Goal: Task Accomplishment & Management: Use online tool/utility

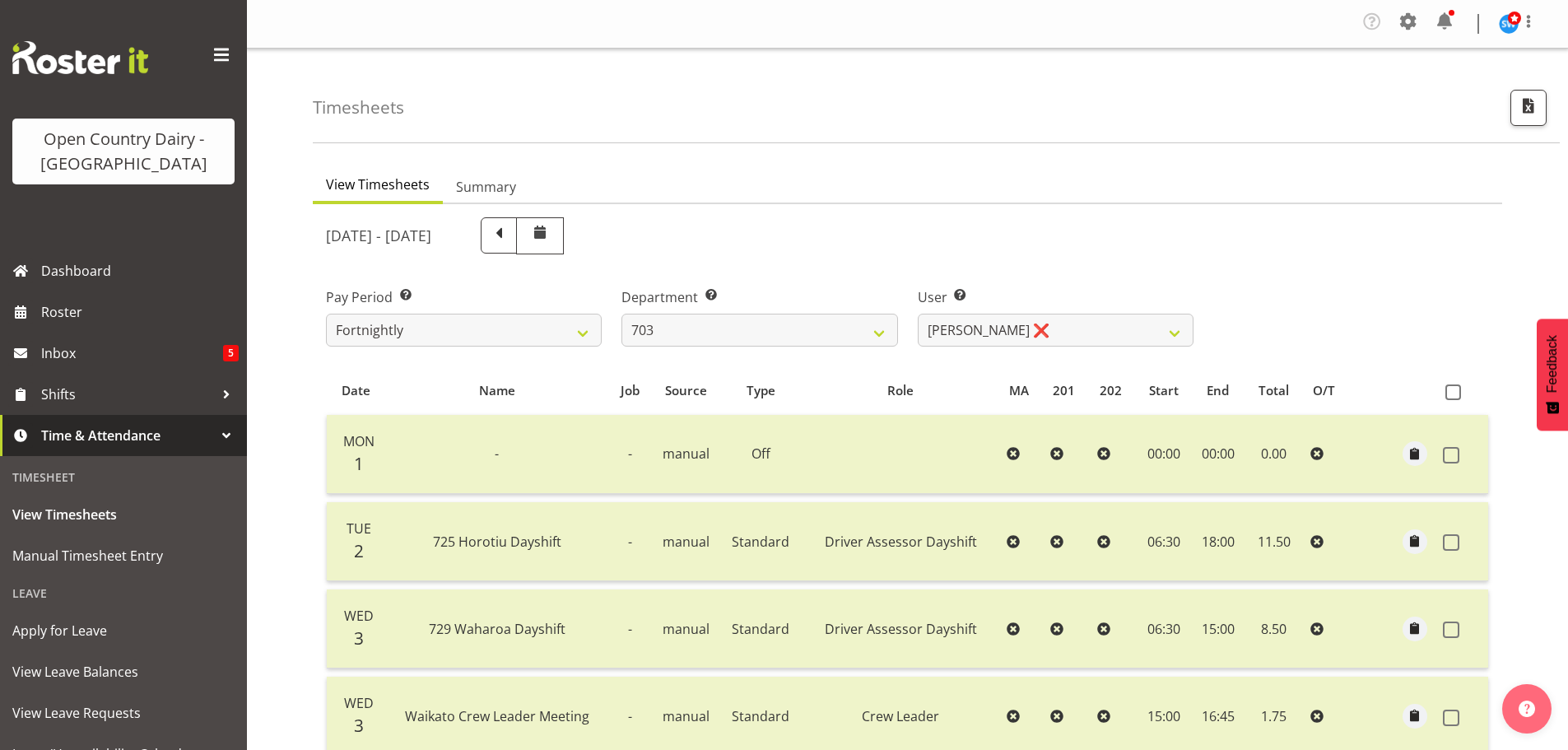
select select "710"
select select "8198"
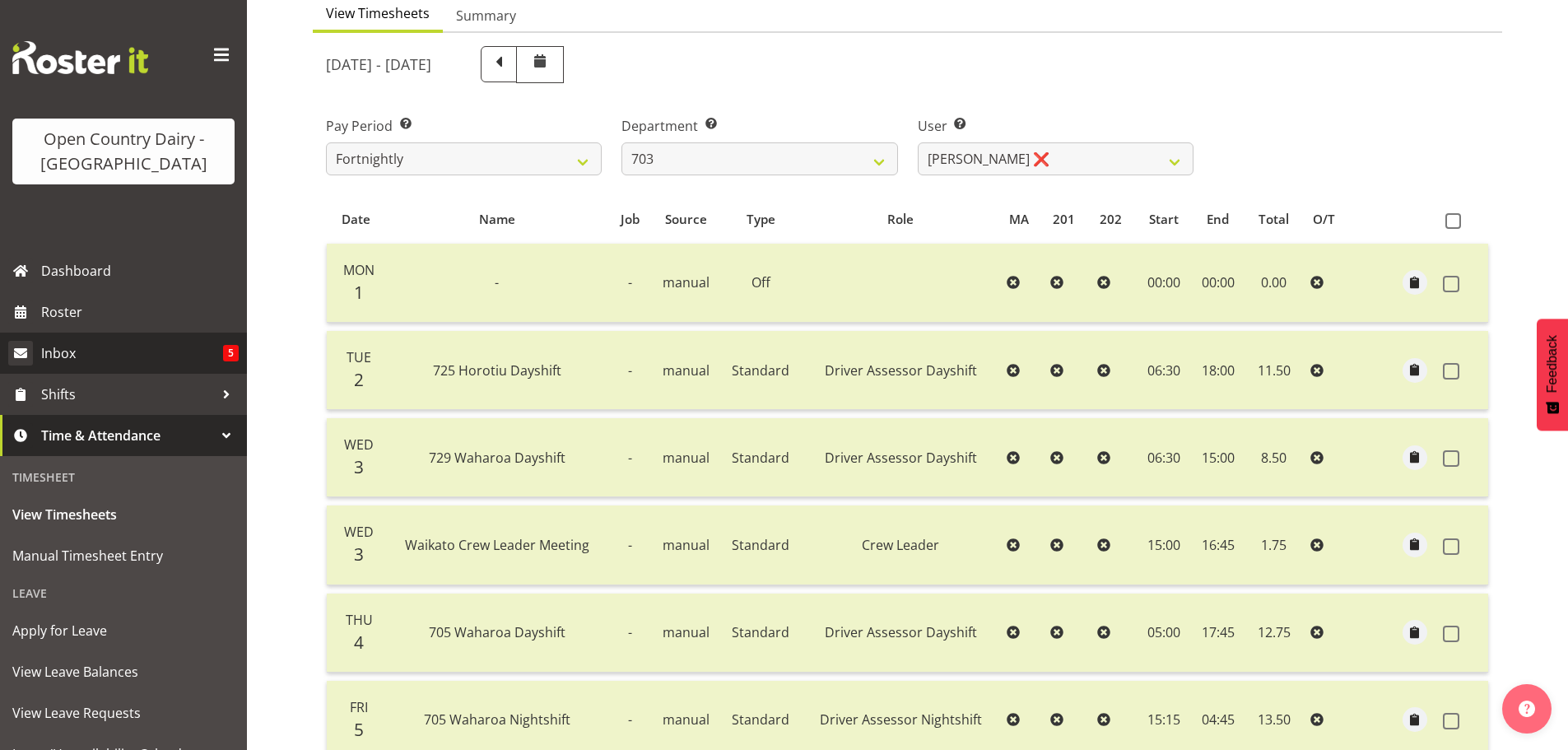
scroll to position [172, 0]
click at [70, 310] on span "Roster" at bounding box center [139, 312] width 198 height 25
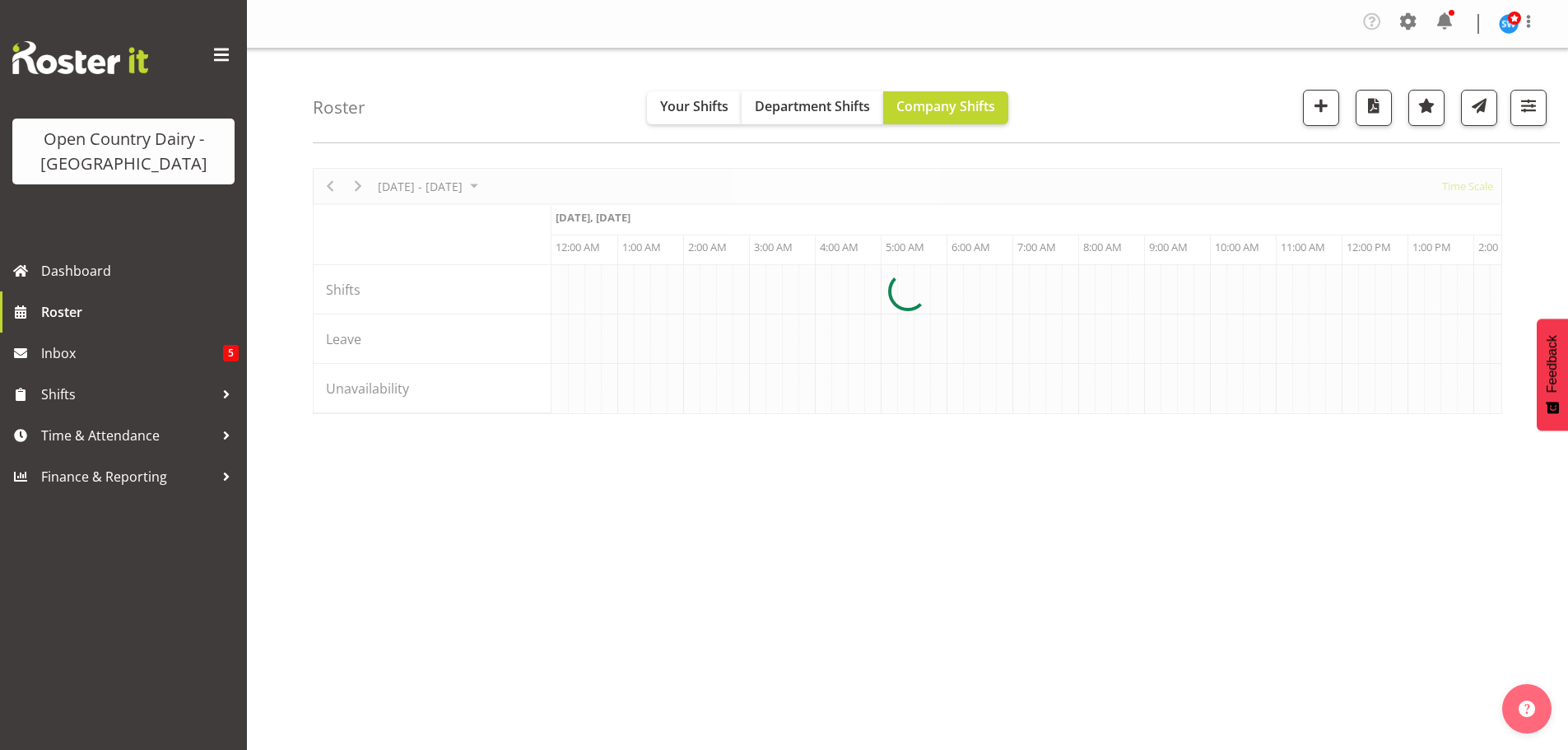
scroll to position [0, 9483]
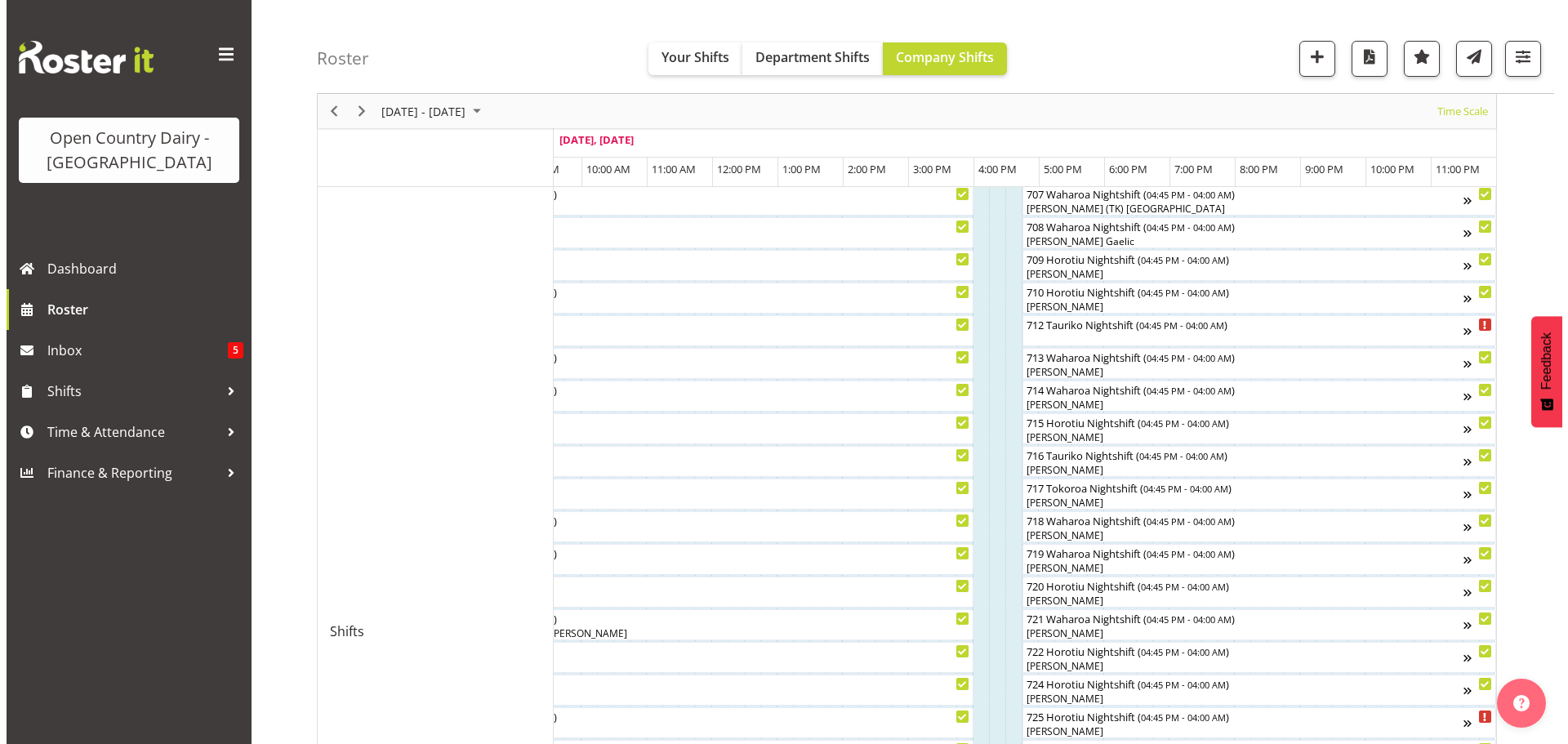
scroll to position [409, 0]
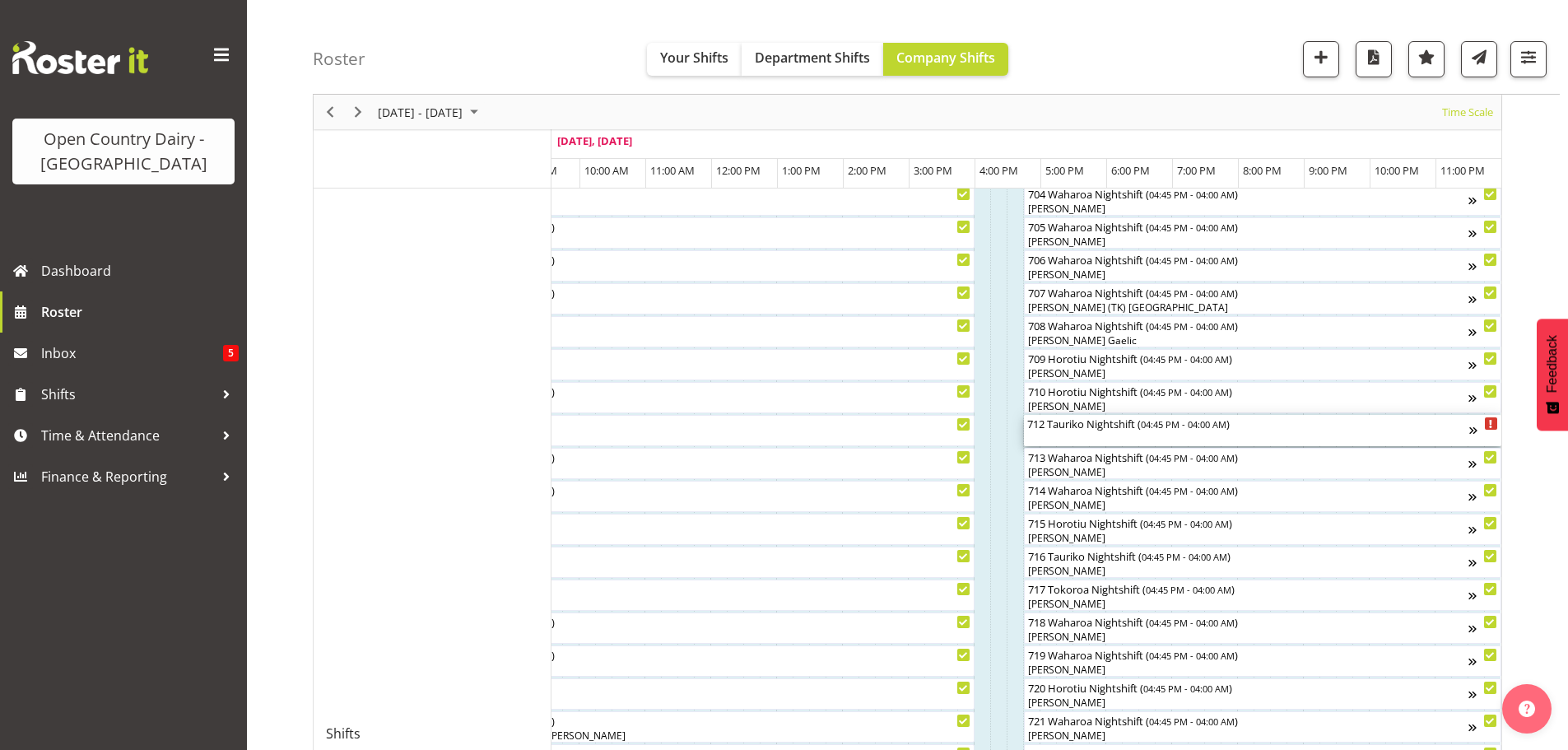
click at [1108, 434] on div "712 Tauriko Nightshift ( 04:45 PM - 04:00 AM )" at bounding box center [1248, 431] width 442 height 31
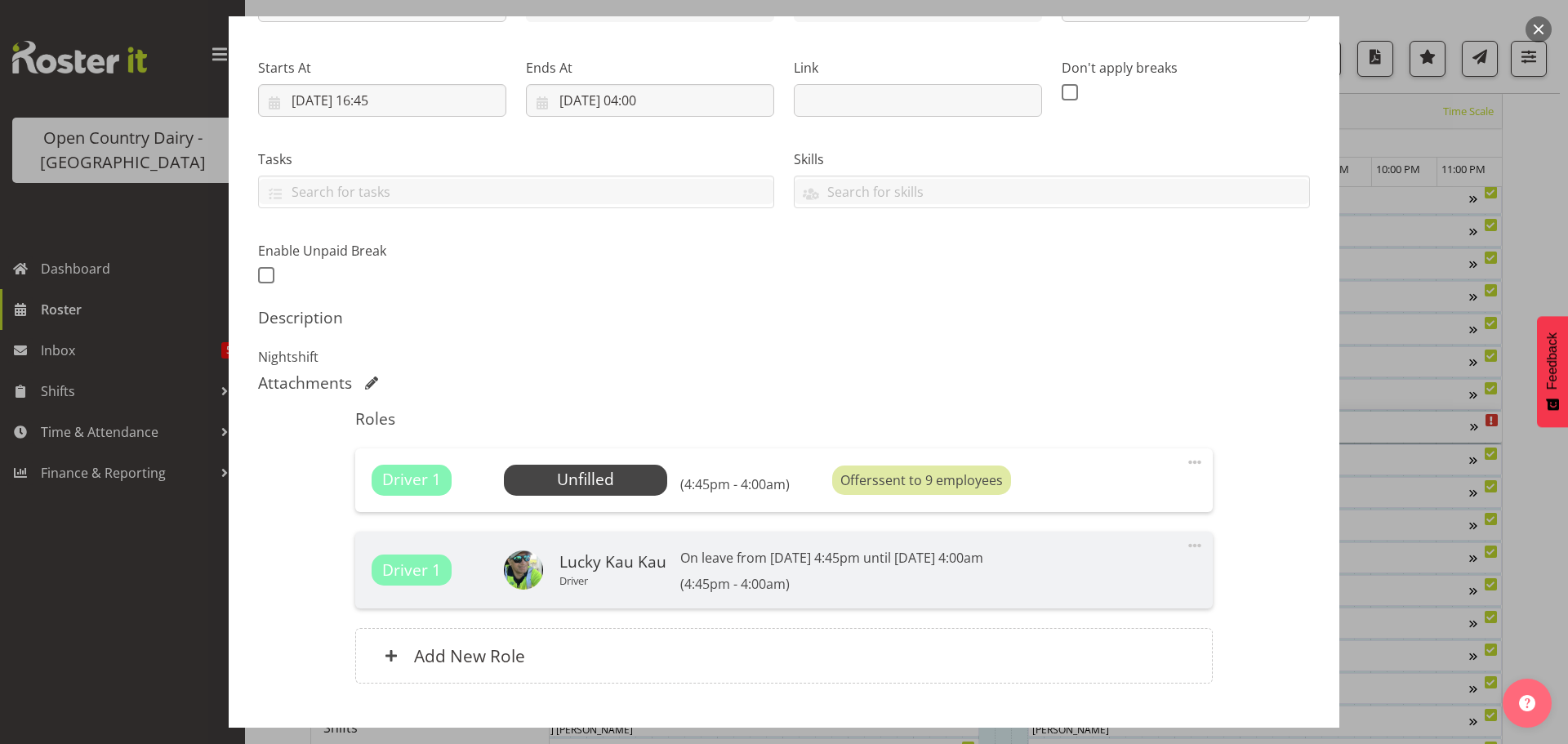
scroll to position [327, 0]
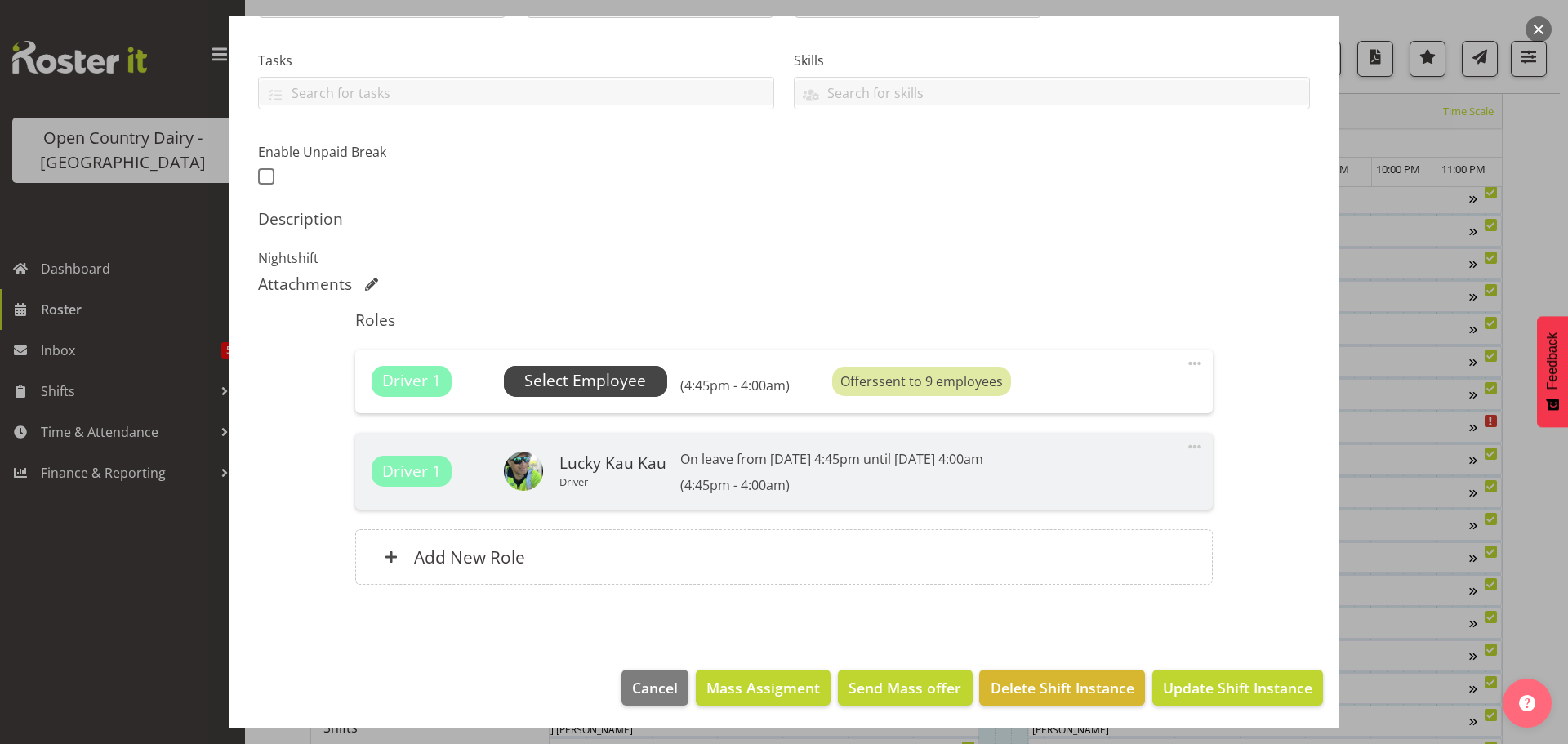
click at [564, 379] on span "Select Employee" at bounding box center [584, 381] width 121 height 24
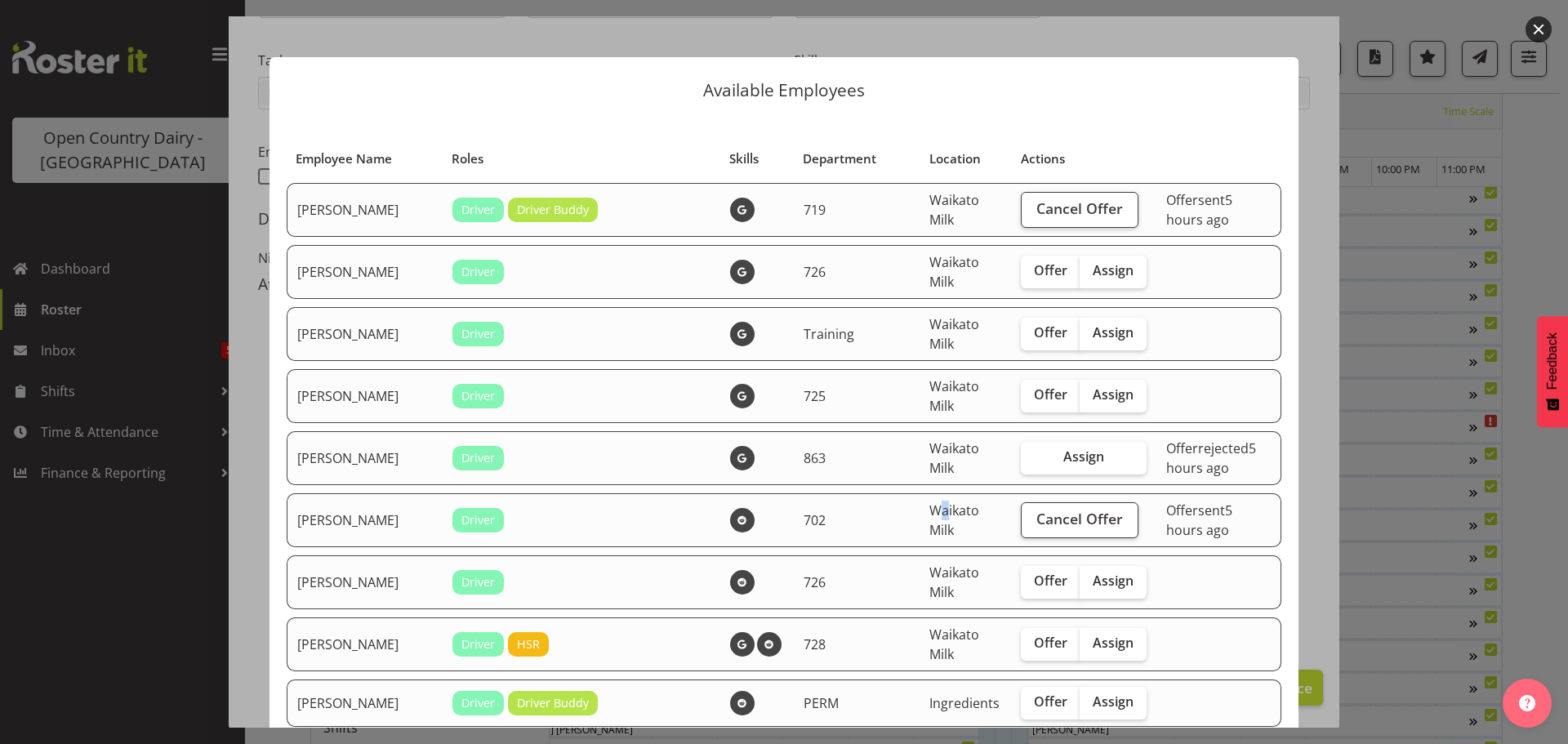
click at [929, 517] on span "Waikato Milk" at bounding box center [953, 520] width 50 height 38
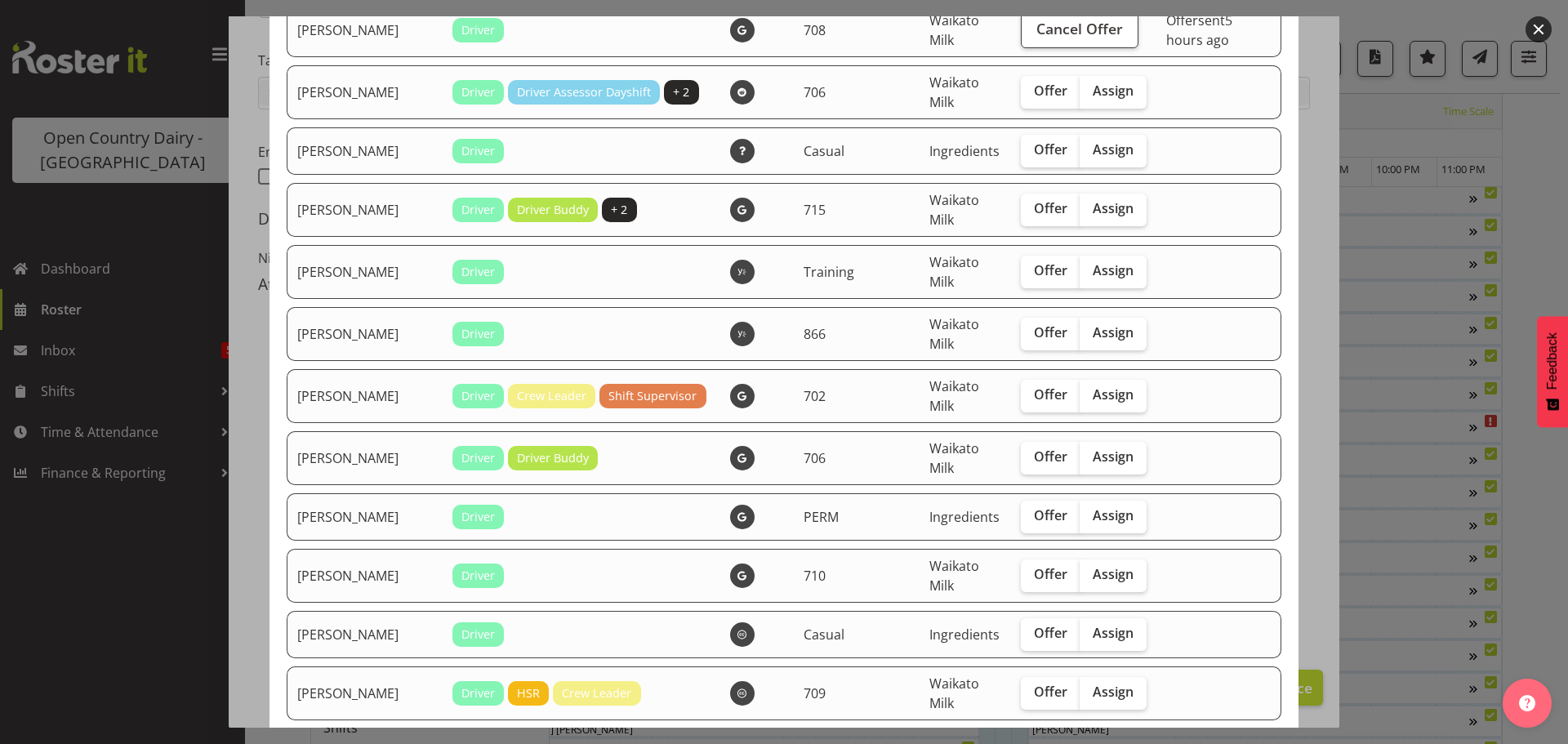
scroll to position [2454, 0]
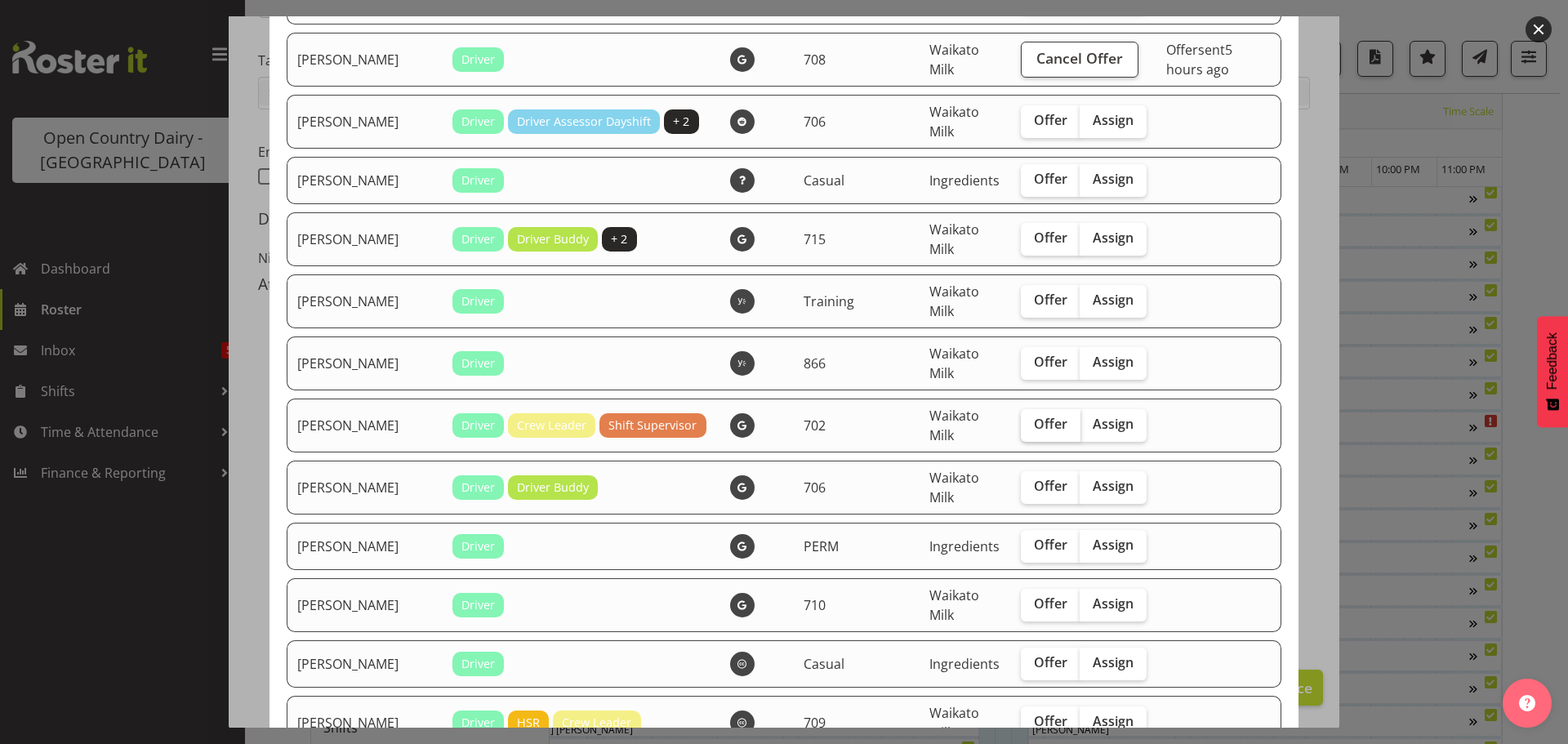
click at [1034, 416] on span "Offer" at bounding box center [1051, 424] width 34 height 16
click at [1021, 419] on input "Offer" at bounding box center [1026, 424] width 11 height 11
checkbox input "true"
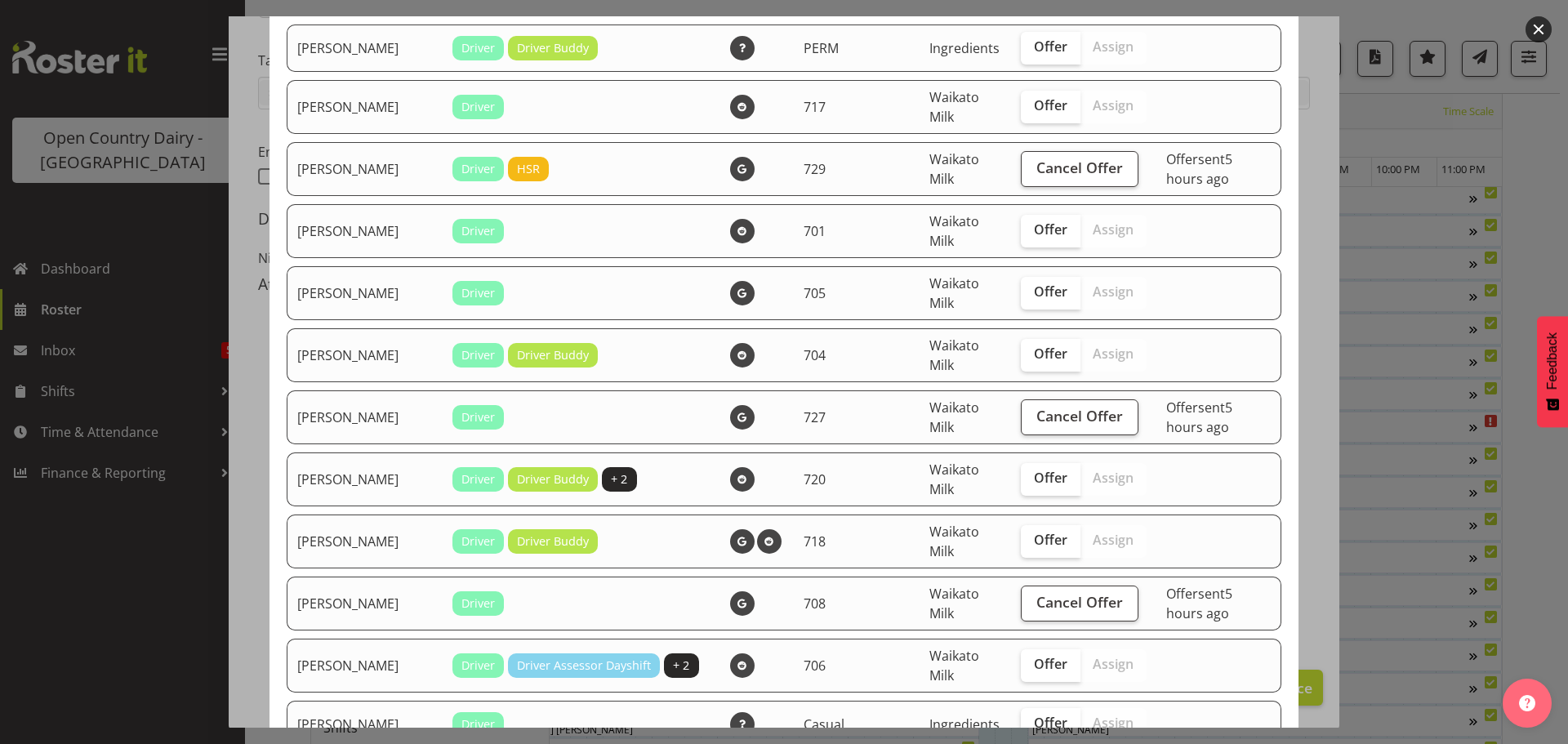
scroll to position [1882, 0]
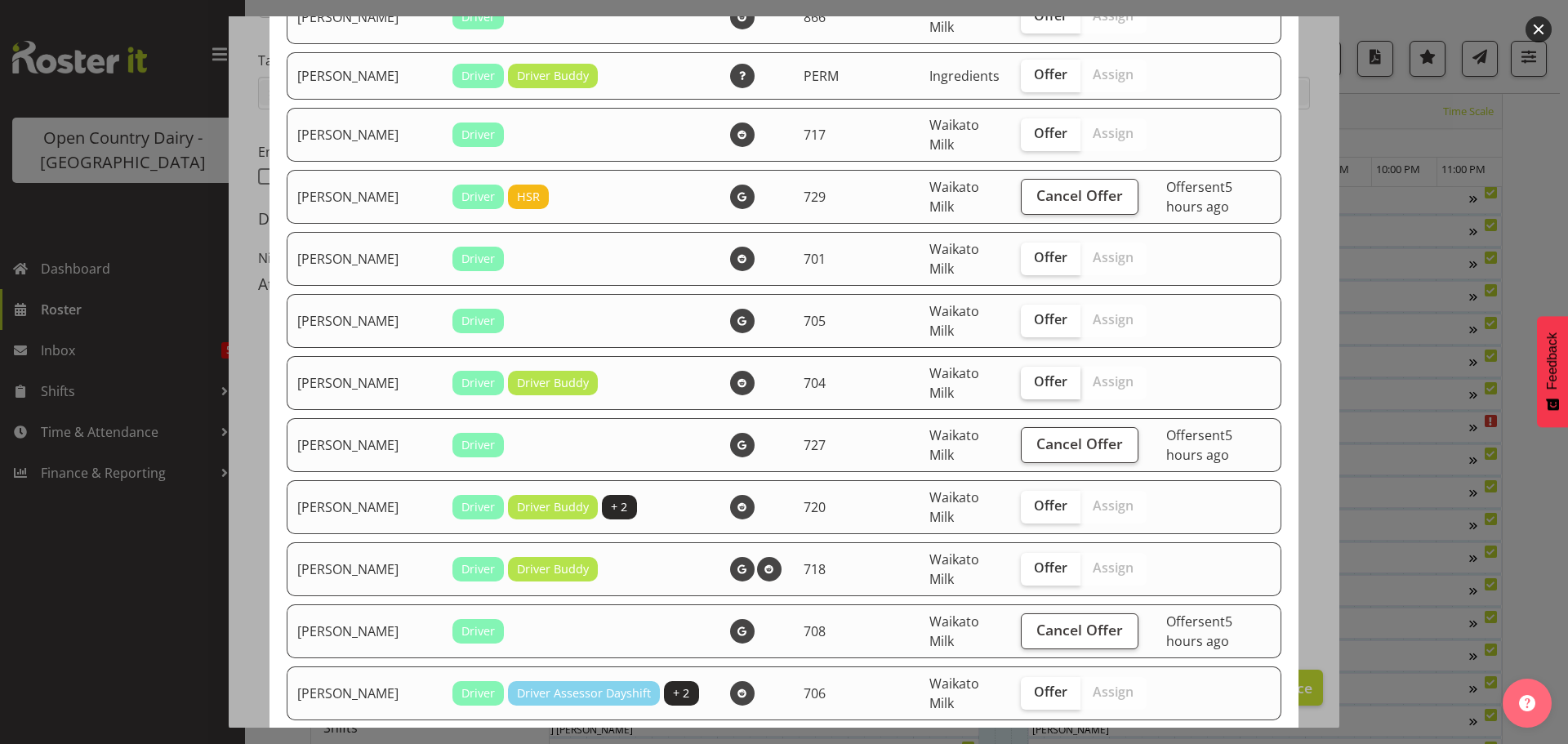
click at [1034, 373] on span "Offer" at bounding box center [1051, 381] width 34 height 16
click at [1024, 377] on input "Offer" at bounding box center [1026, 382] width 11 height 11
checkbox input "true"
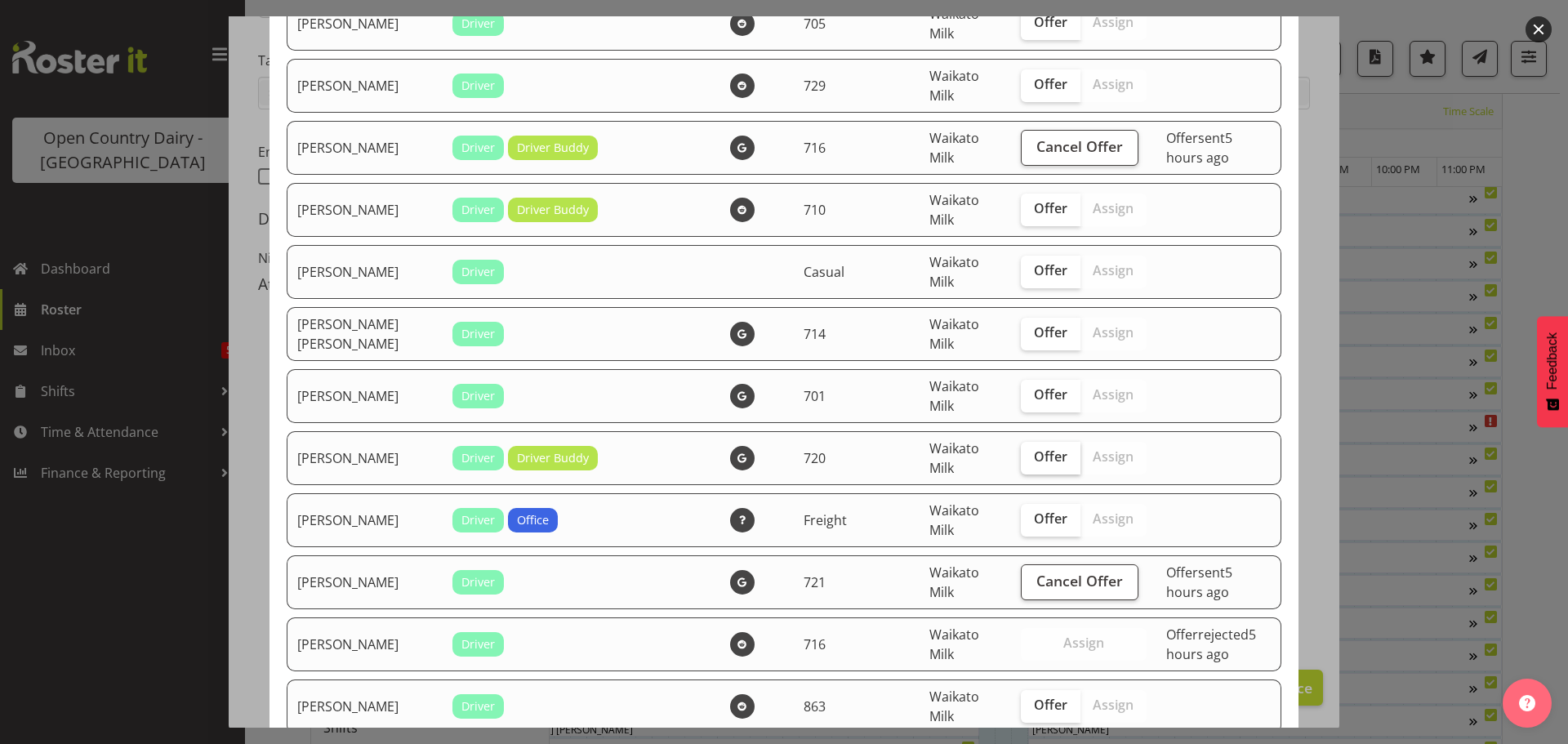
scroll to position [657, 0]
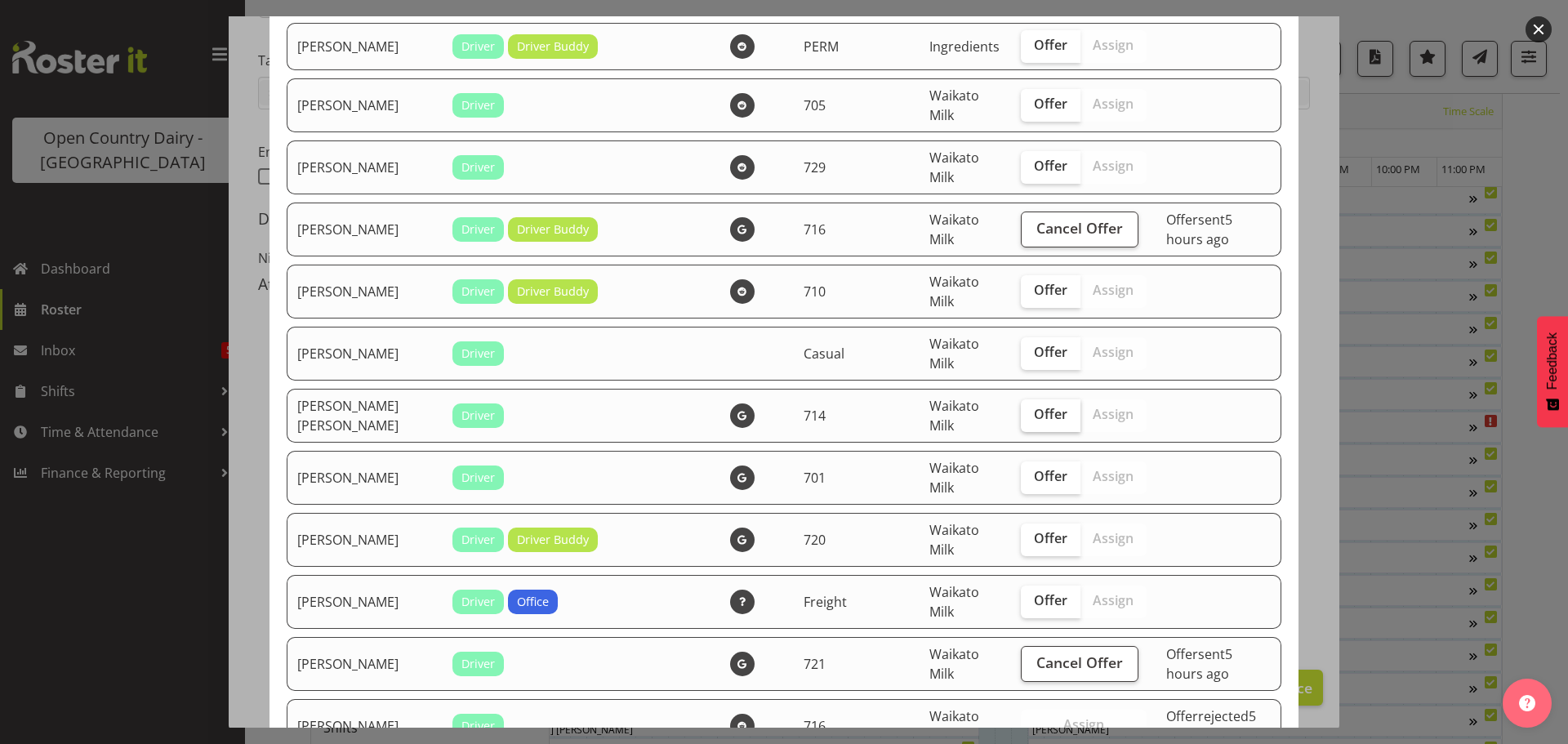
click at [1034, 410] on span "Offer" at bounding box center [1051, 414] width 34 height 16
click at [1032, 410] on input "Offer" at bounding box center [1026, 415] width 11 height 11
checkbox input "true"
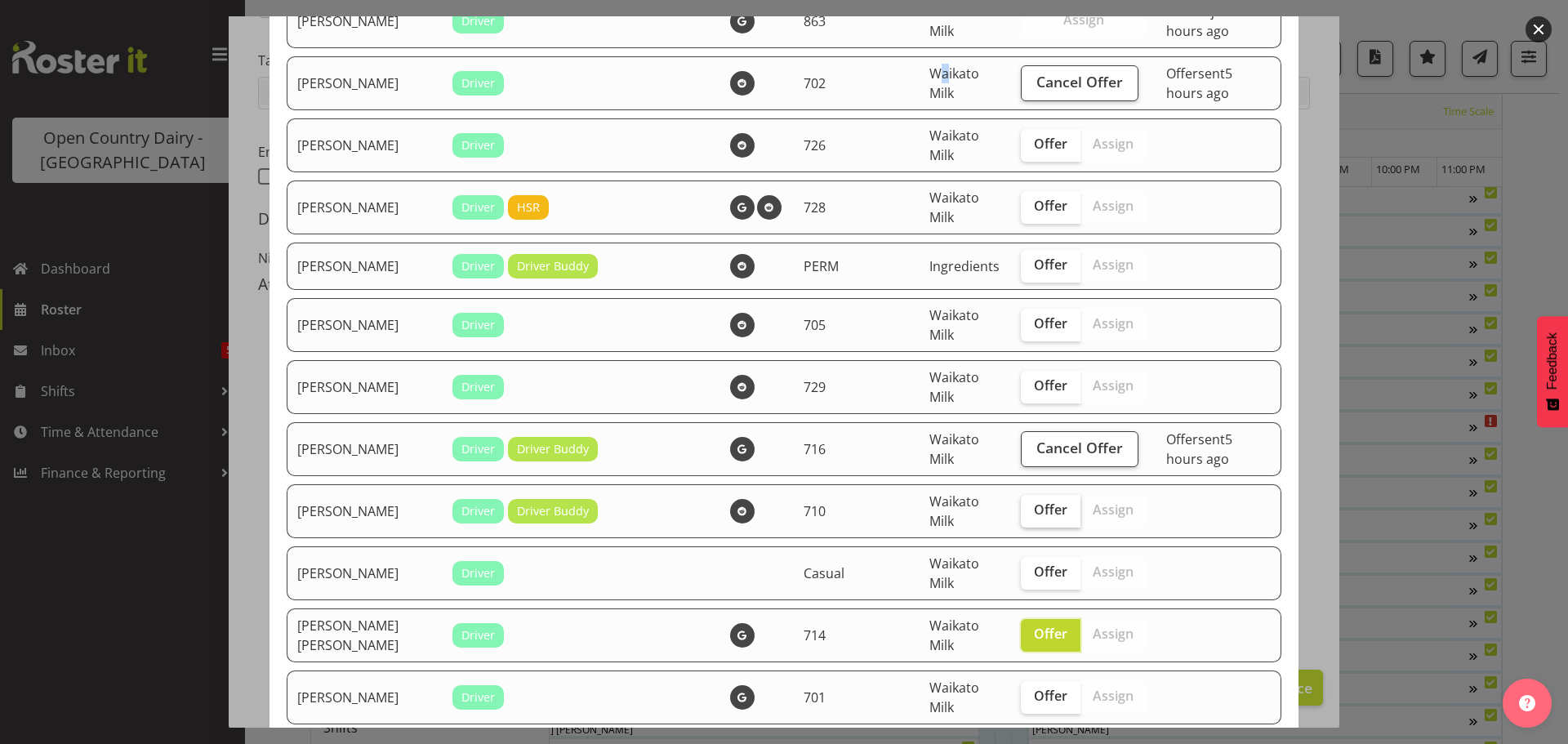
scroll to position [412, 0]
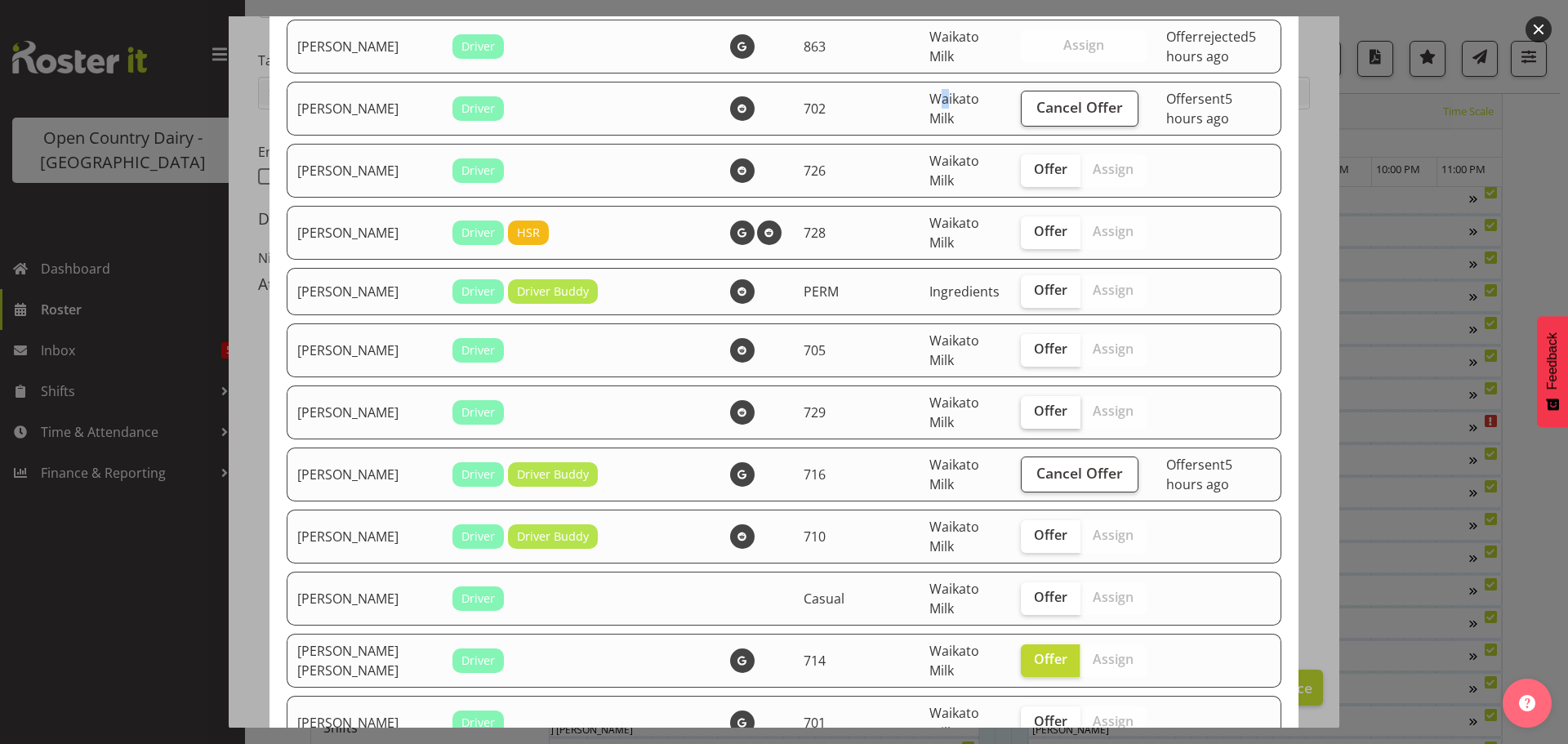
click at [1034, 404] on span "Offer" at bounding box center [1051, 410] width 34 height 16
click at [1021, 406] on input "Offer" at bounding box center [1026, 411] width 11 height 11
checkbox input "true"
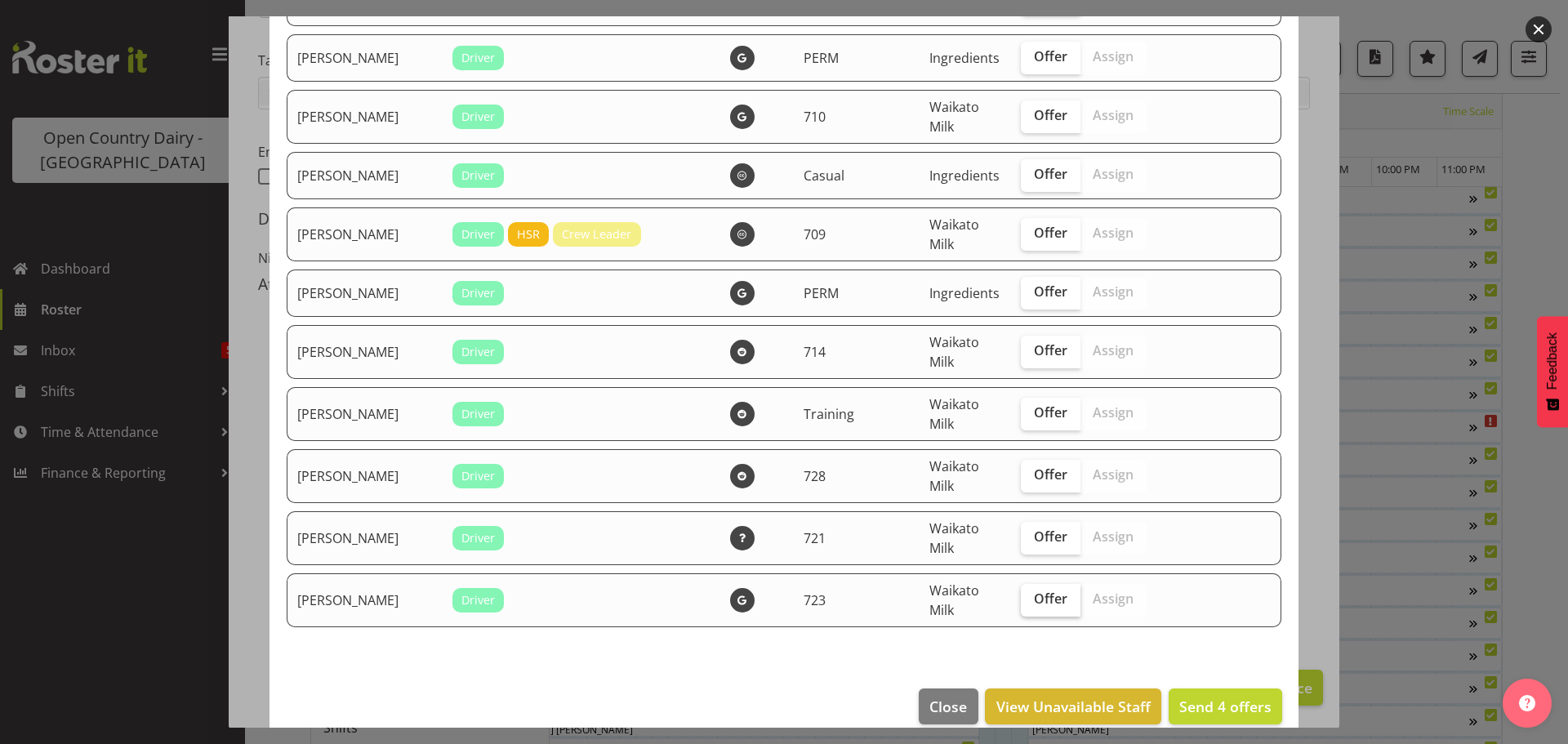
scroll to position [2944, 0]
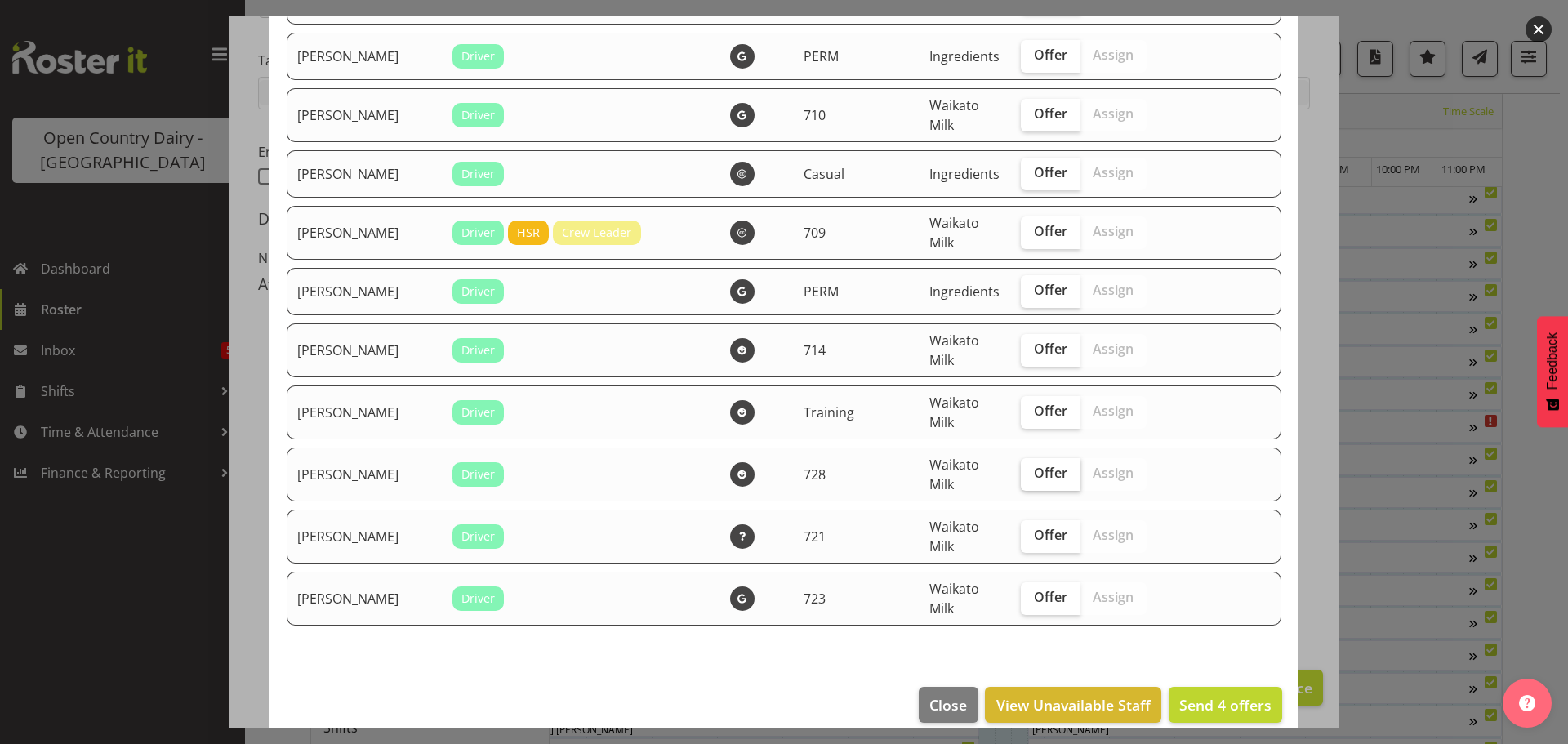
click at [1034, 465] on span "Offer" at bounding box center [1051, 473] width 34 height 16
click at [1021, 468] on input "Offer" at bounding box center [1026, 474] width 11 height 11
checkbox input "true"
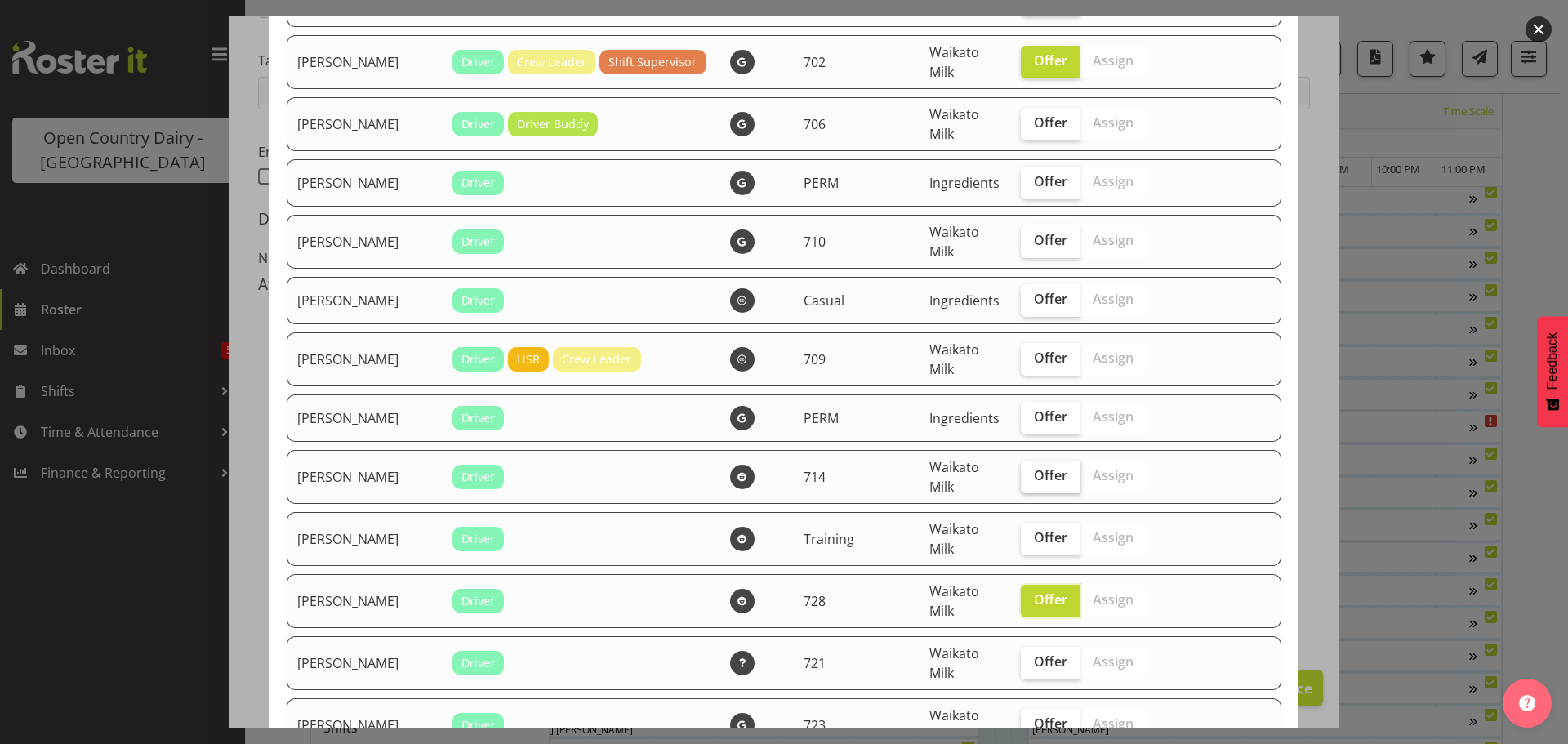
scroll to position [2781, 0]
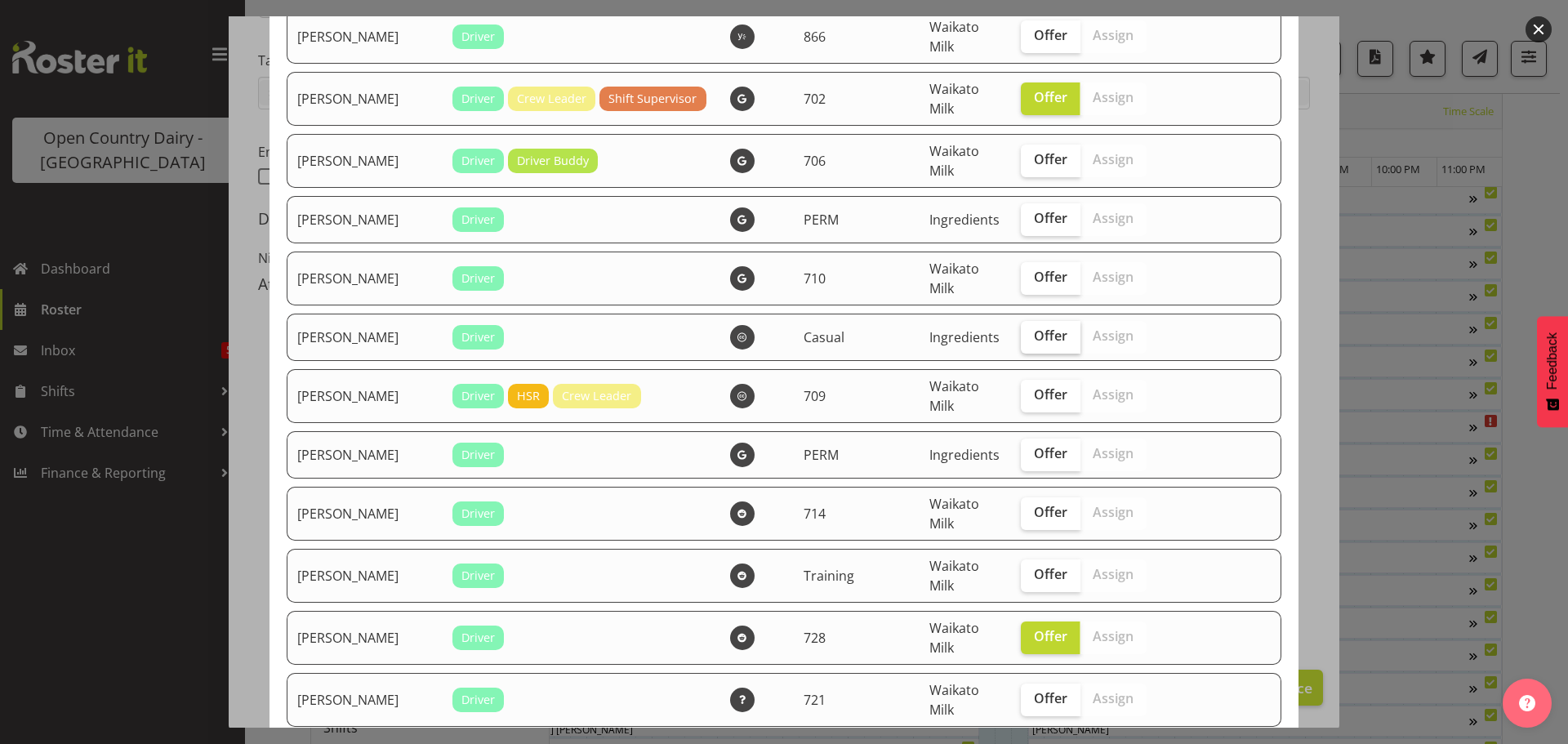
click at [1034, 328] on span "Offer" at bounding box center [1051, 335] width 34 height 16
click at [1021, 331] on input "Offer" at bounding box center [1026, 336] width 11 height 11
checkbox input "true"
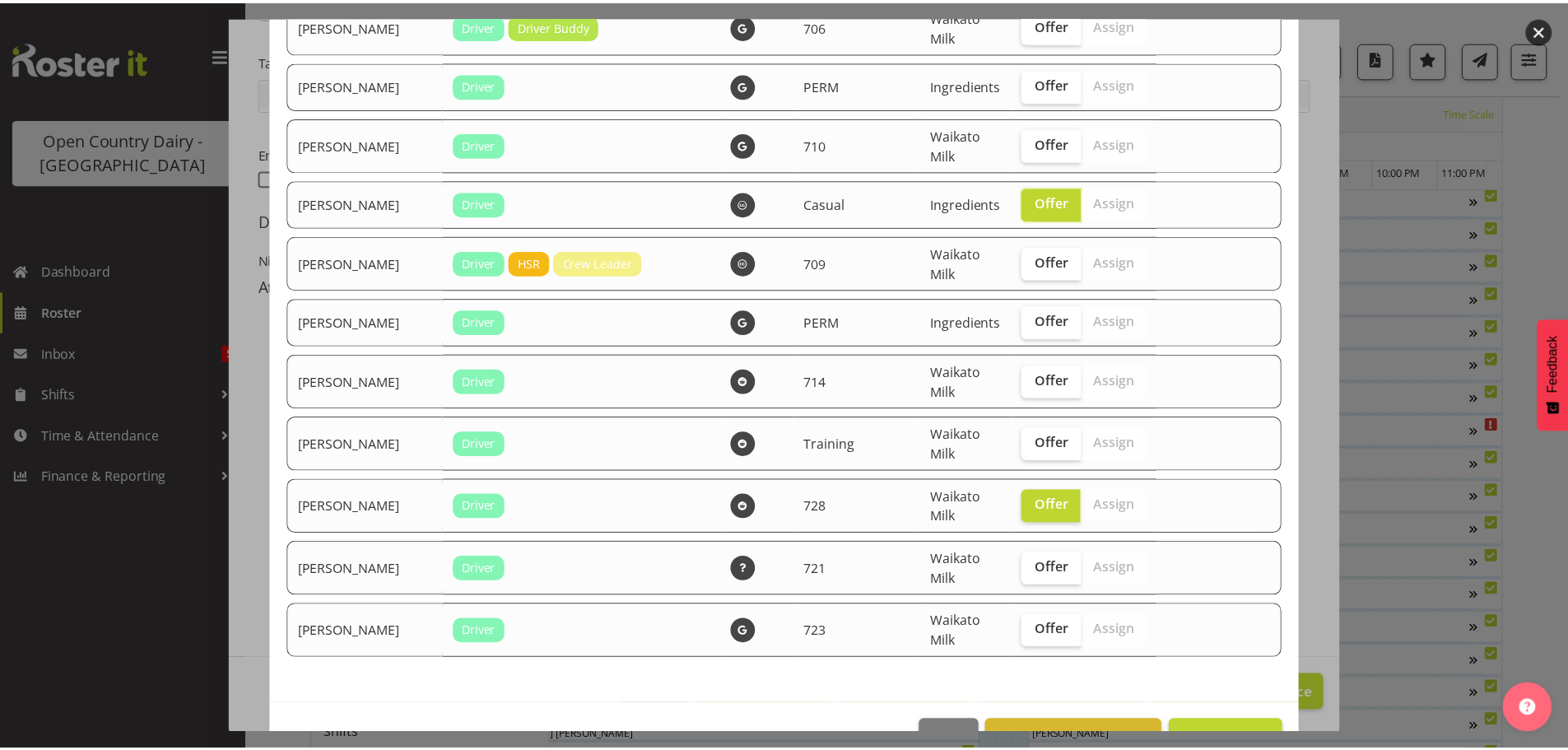
scroll to position [2968, 0]
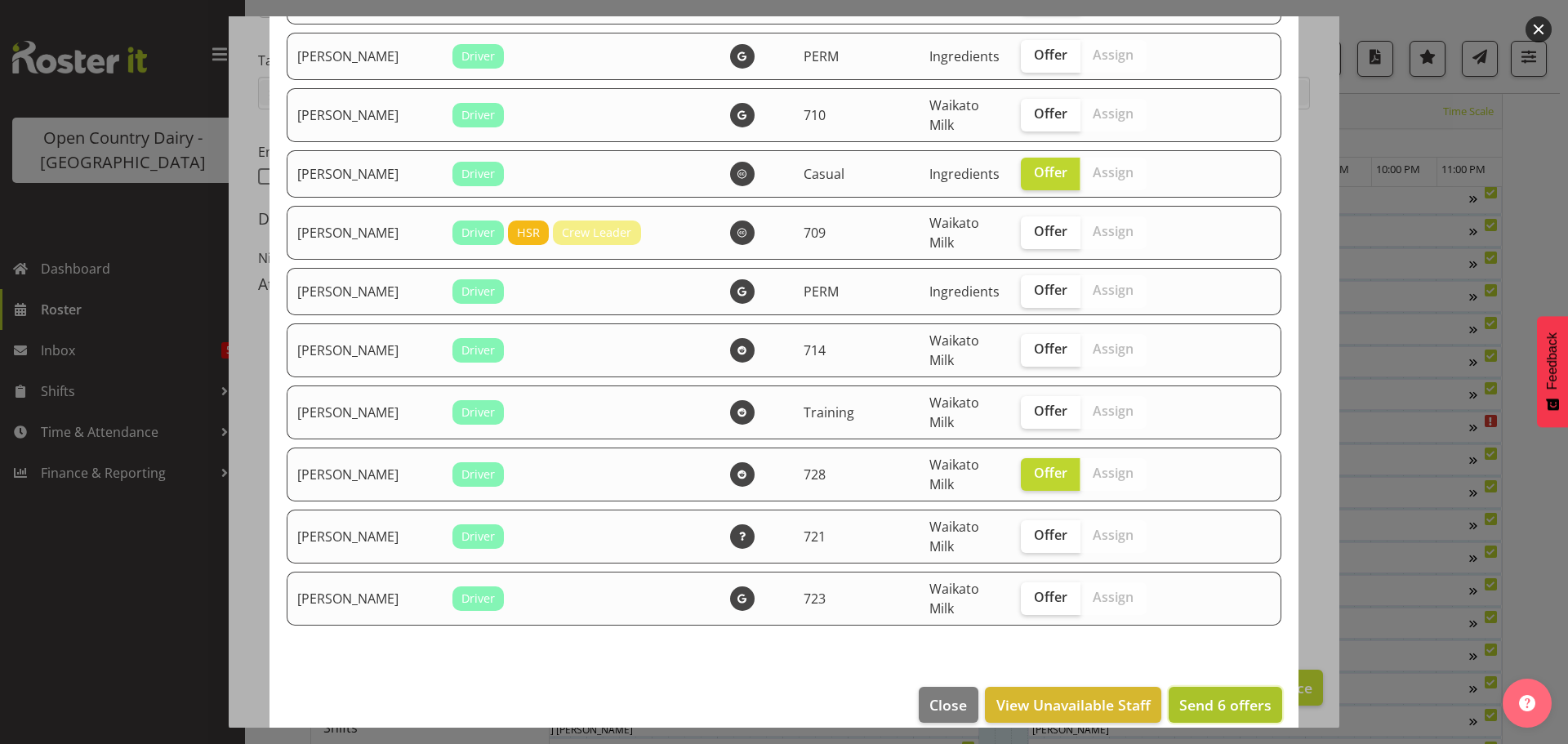
click at [1197, 695] on span "Send 6 offers" at bounding box center [1225, 704] width 93 height 19
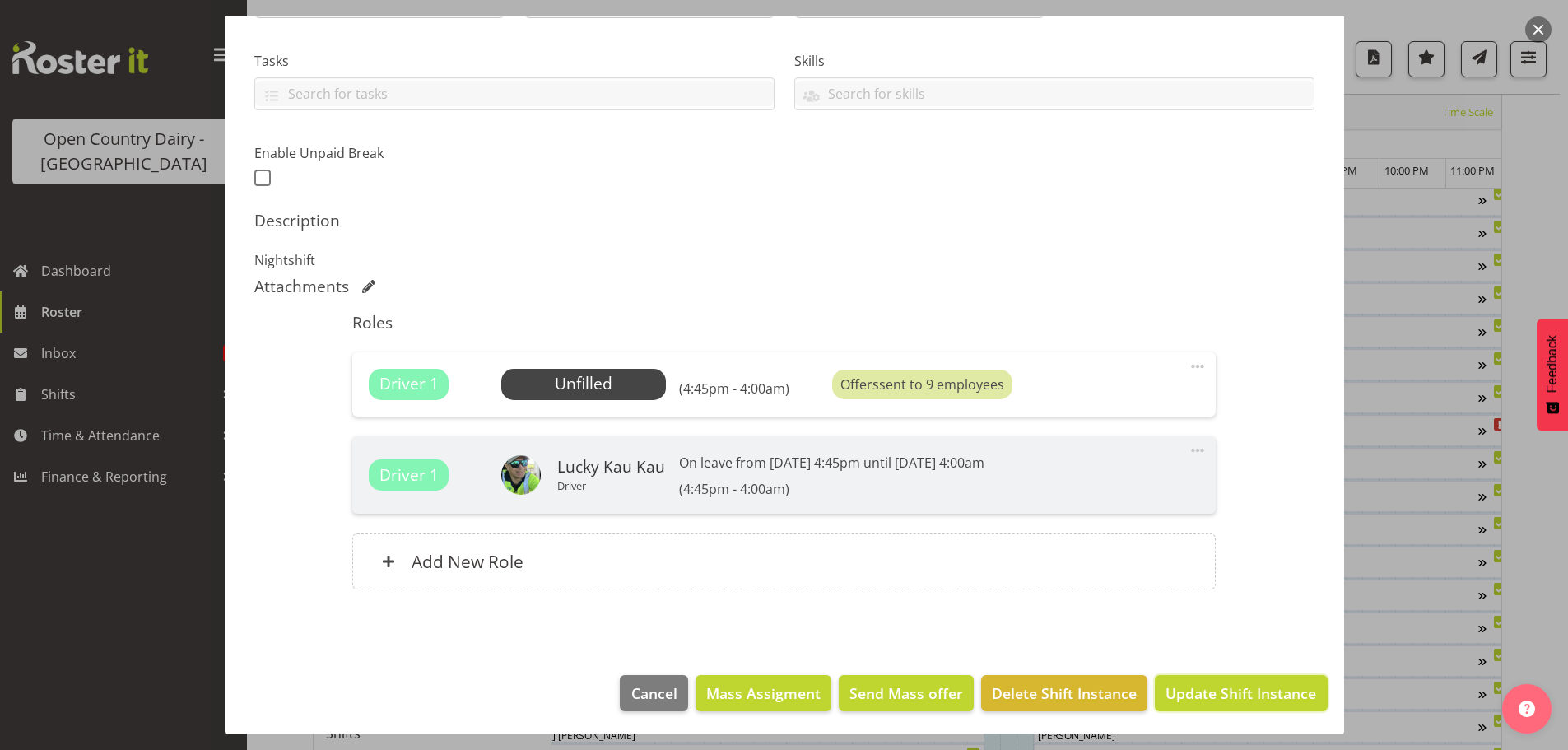
click at [1270, 693] on span "Update Shift Instance" at bounding box center [1240, 693] width 150 height 21
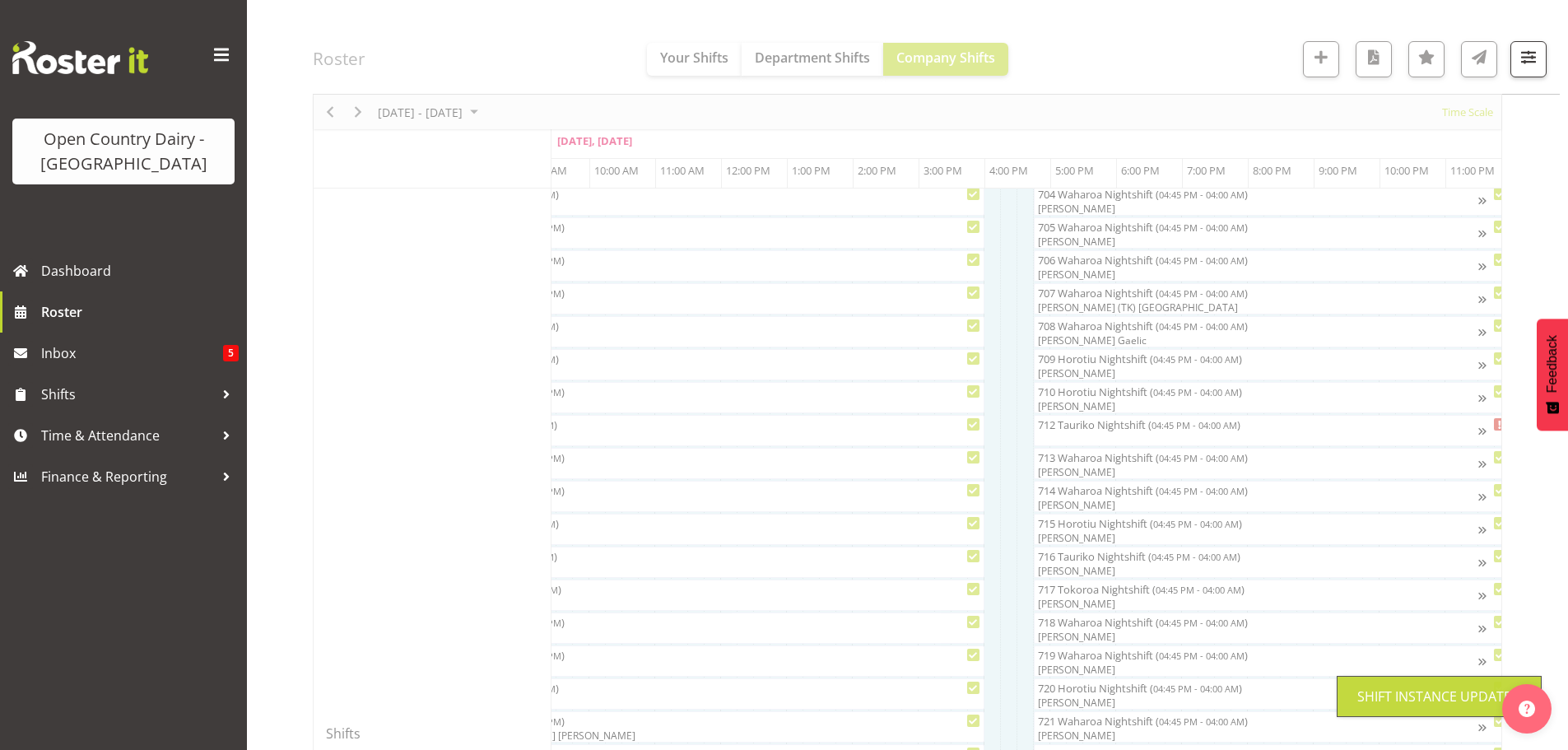
scroll to position [65, 0]
